Goal: Task Accomplishment & Management: Use online tool/utility

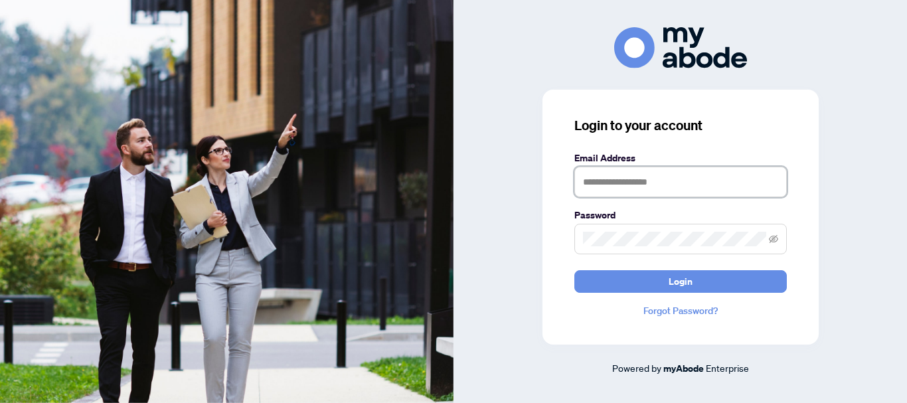
click at [595, 177] on input "text" at bounding box center [680, 182] width 212 height 31
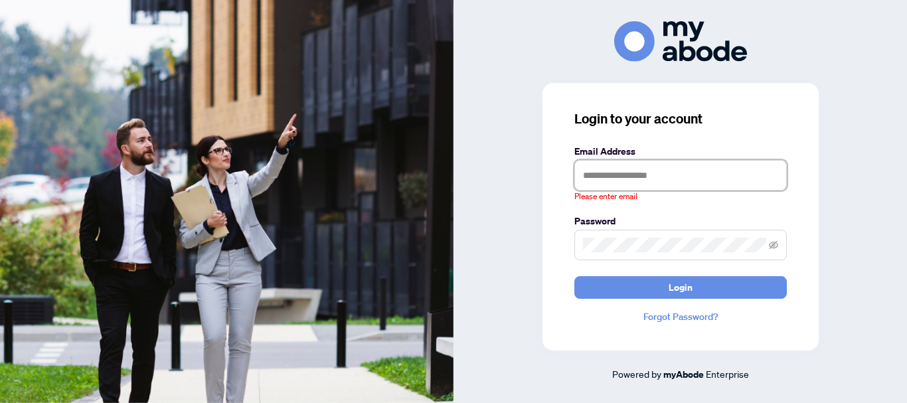
type input "**********"
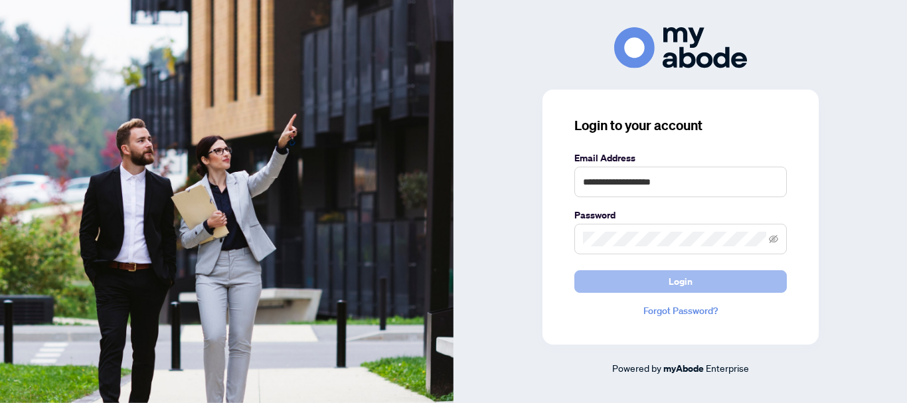
click at [673, 275] on span "Login" at bounding box center [681, 281] width 24 height 21
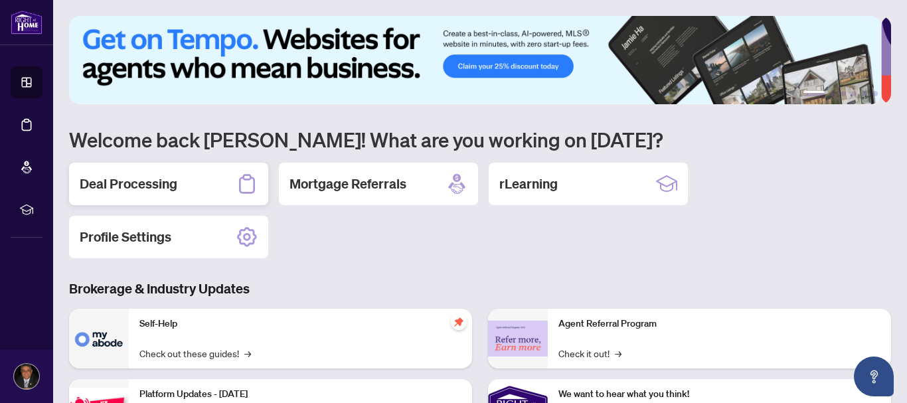
click at [189, 181] on div "Deal Processing" at bounding box center [168, 184] width 199 height 42
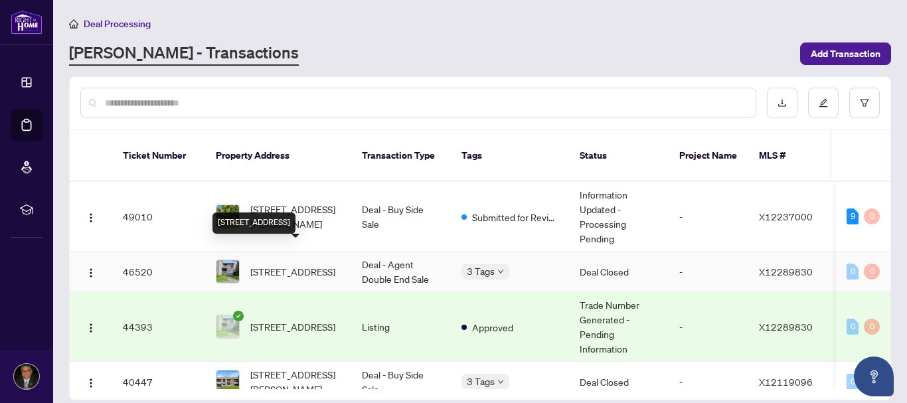
click at [287, 264] on span "[STREET_ADDRESS]" at bounding box center [292, 271] width 85 height 15
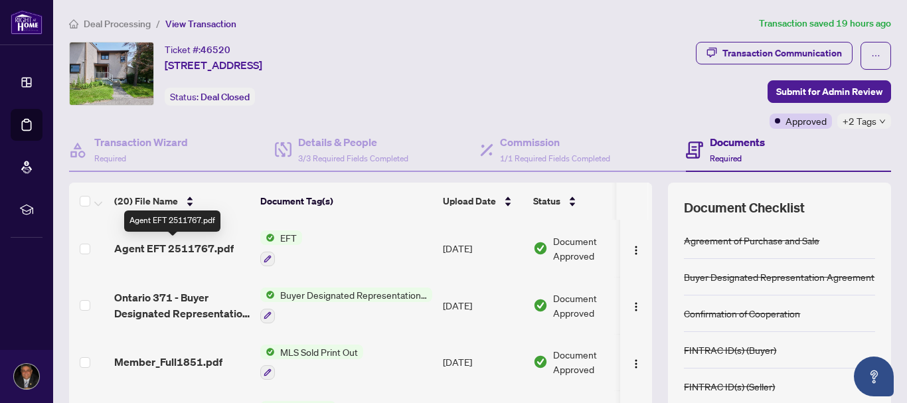
click at [179, 244] on span "Agent EFT 2511767.pdf" at bounding box center [173, 248] width 119 height 16
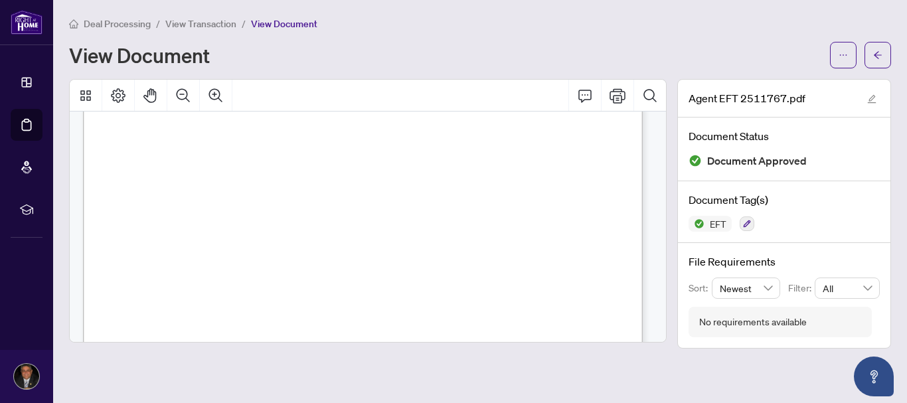
scroll to position [299, 0]
click at [882, 51] on button "button" at bounding box center [877, 55] width 27 height 27
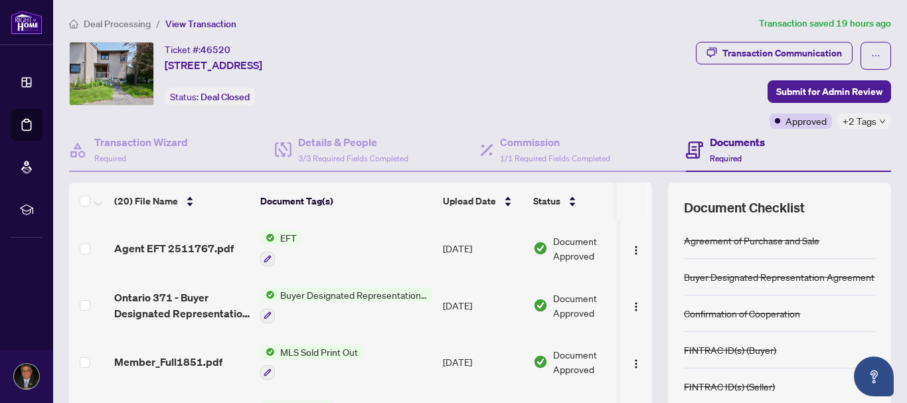
click at [134, 23] on span "Deal Processing" at bounding box center [117, 24] width 67 height 12
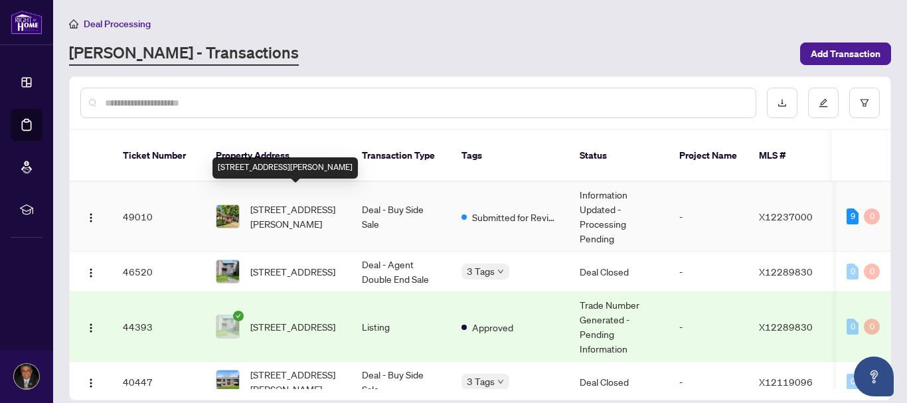
click at [279, 208] on span "[STREET_ADDRESS][PERSON_NAME]" at bounding box center [295, 216] width 90 height 29
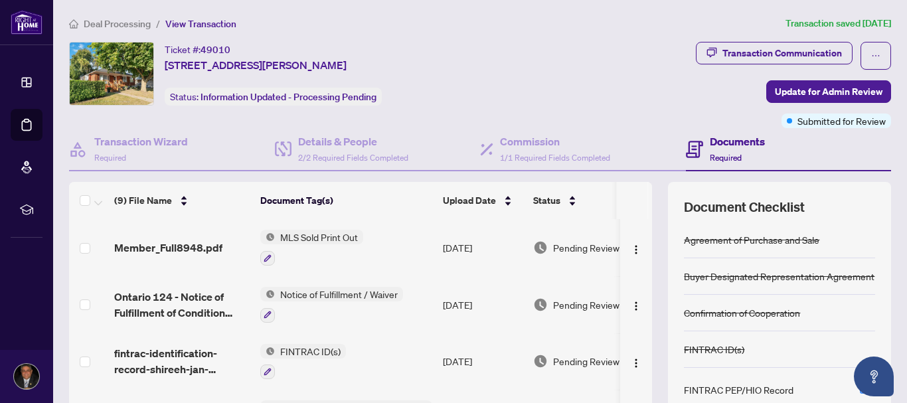
click at [141, 23] on span "Deal Processing" at bounding box center [117, 24] width 67 height 12
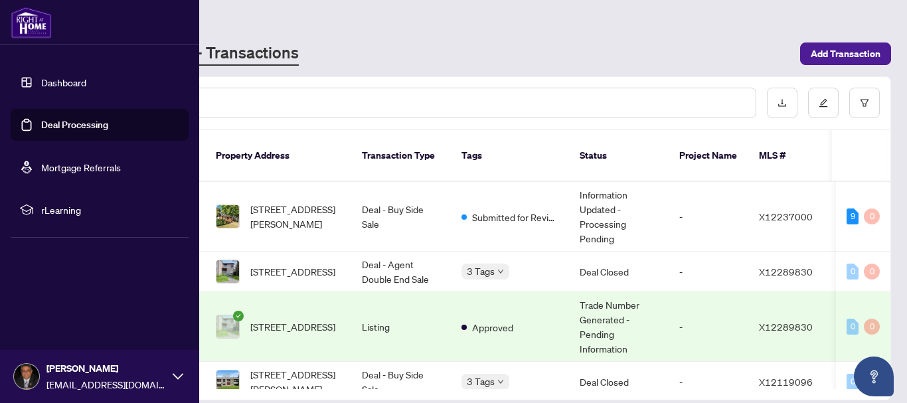
click at [64, 83] on link "Dashboard" at bounding box center [63, 82] width 45 height 12
